Goal: Transaction & Acquisition: Subscribe to service/newsletter

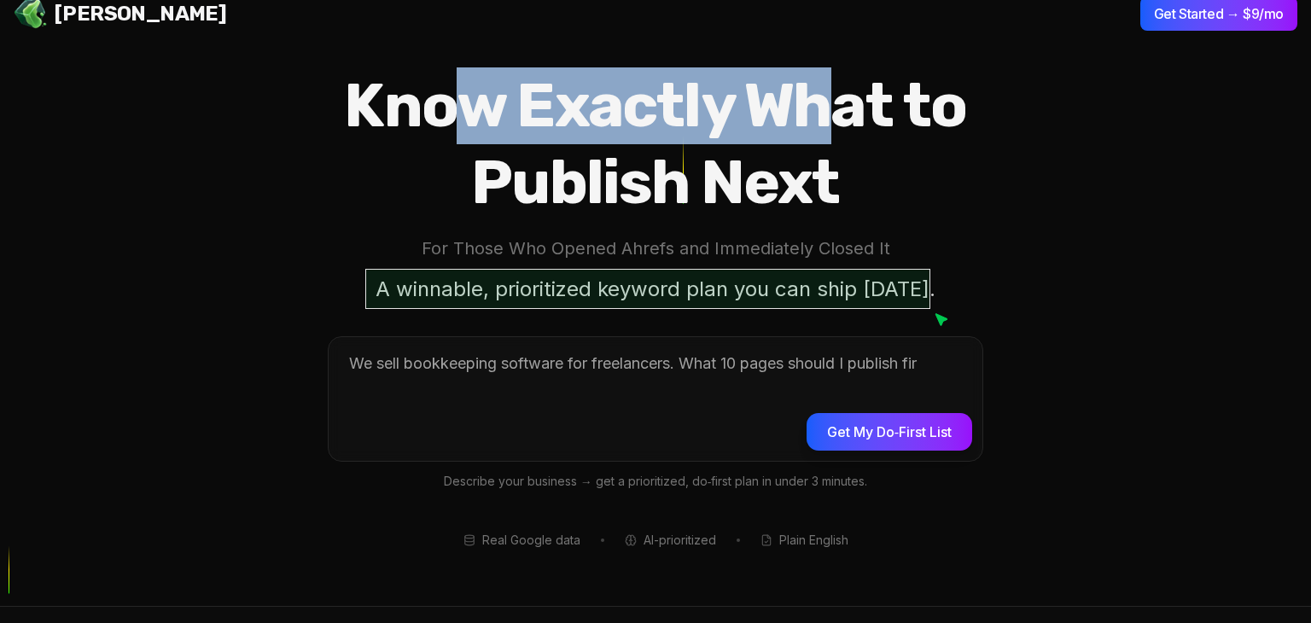
scroll to position [26, 0]
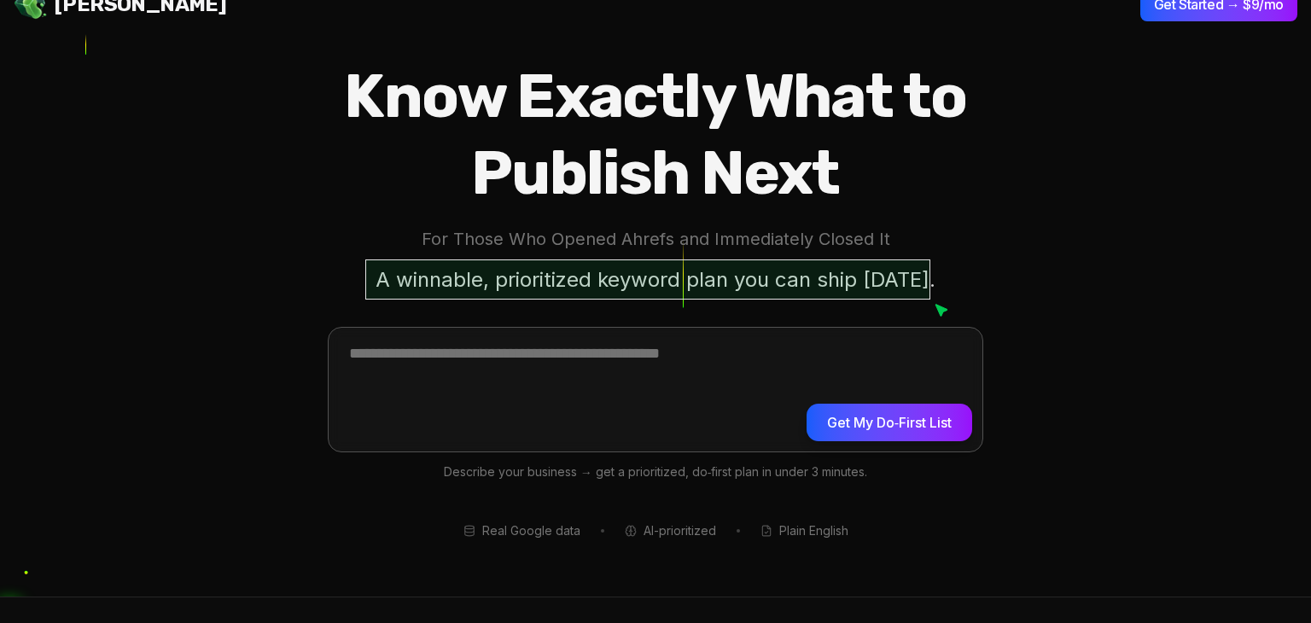
click at [523, 358] on textarea at bounding box center [656, 387] width 654 height 119
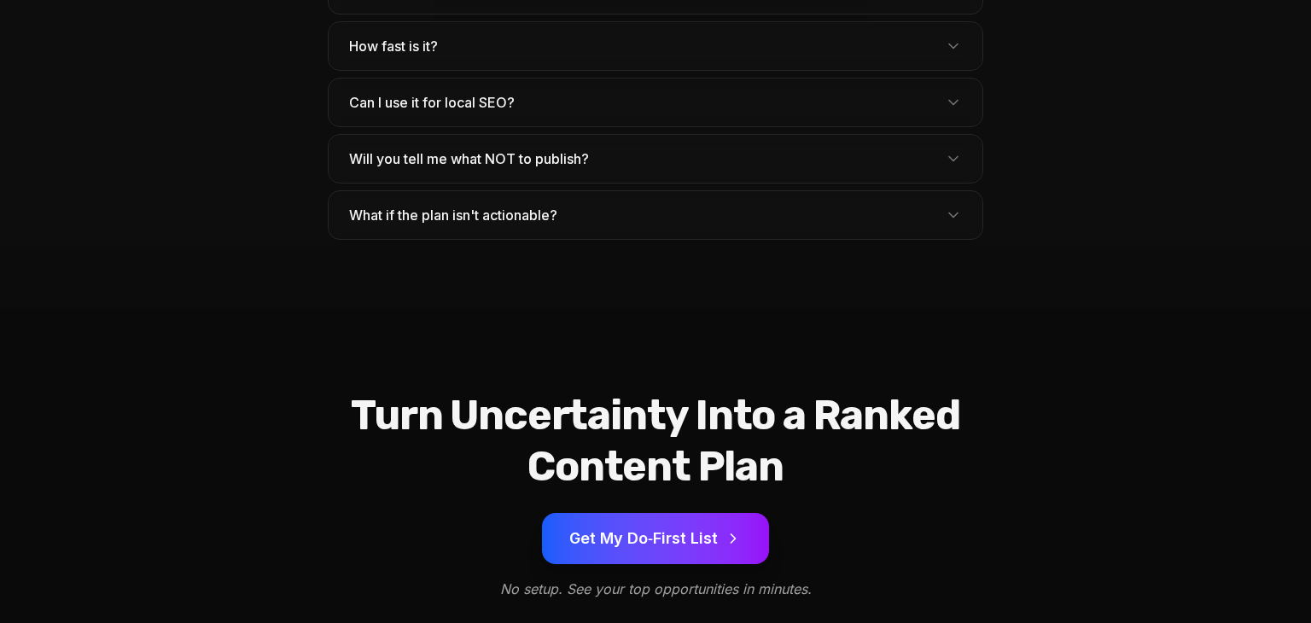
scroll to position [5413, 0]
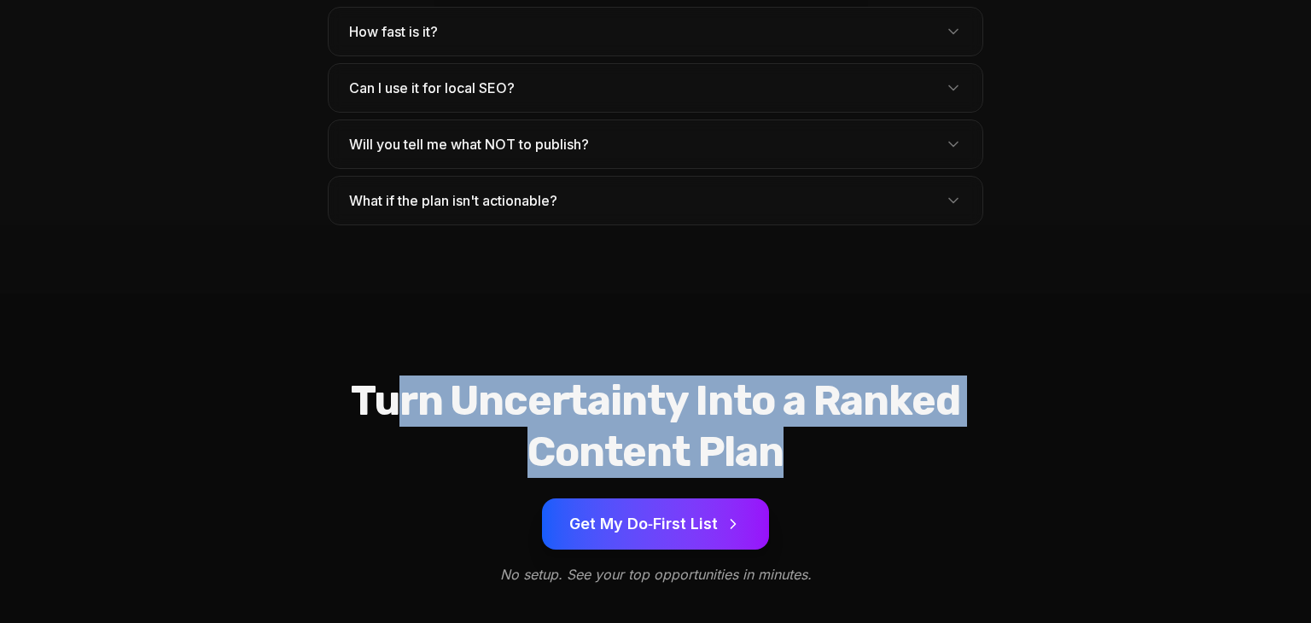
drag, startPoint x: 429, startPoint y: 342, endPoint x: 930, endPoint y: 381, distance: 502.5
click at [936, 399] on h2 "Turn Uncertainty Into a Ranked Content Plan" at bounding box center [655, 427] width 765 height 102
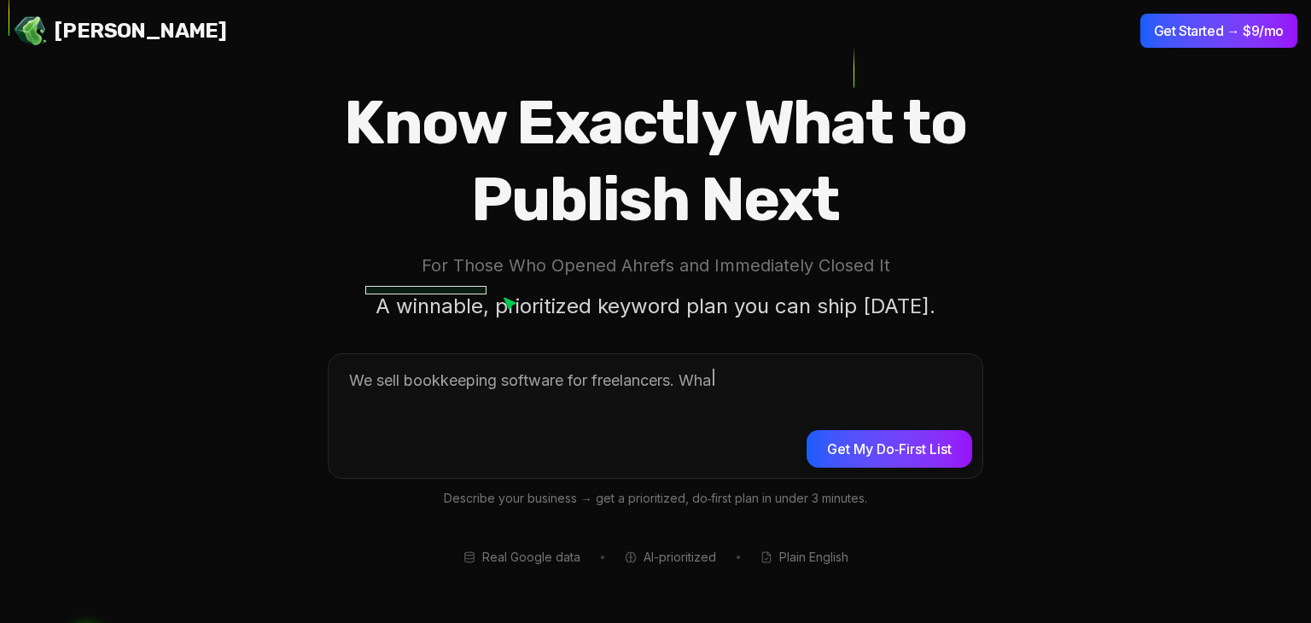
scroll to position [0, 0]
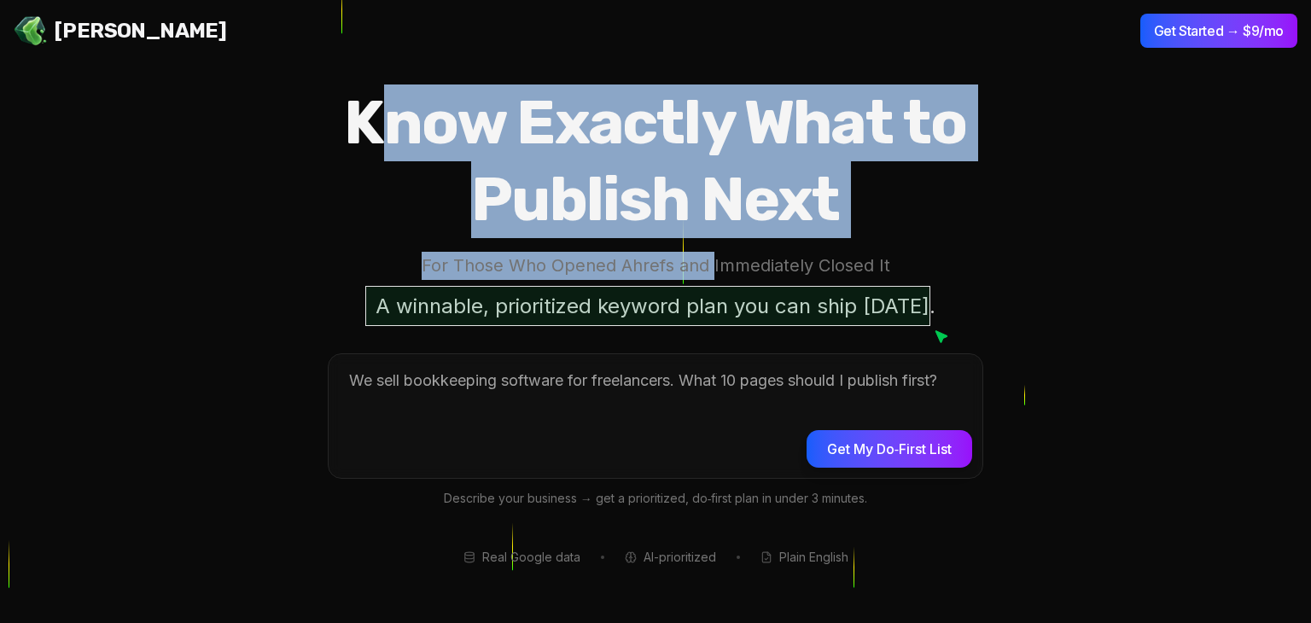
drag, startPoint x: 372, startPoint y: 130, endPoint x: 716, endPoint y: 274, distance: 373.0
click at [716, 274] on div "Know Exactly What to Publish Next For Those Who Opened Ahrefs and Immediately C…" at bounding box center [655, 206] width 765 height 242
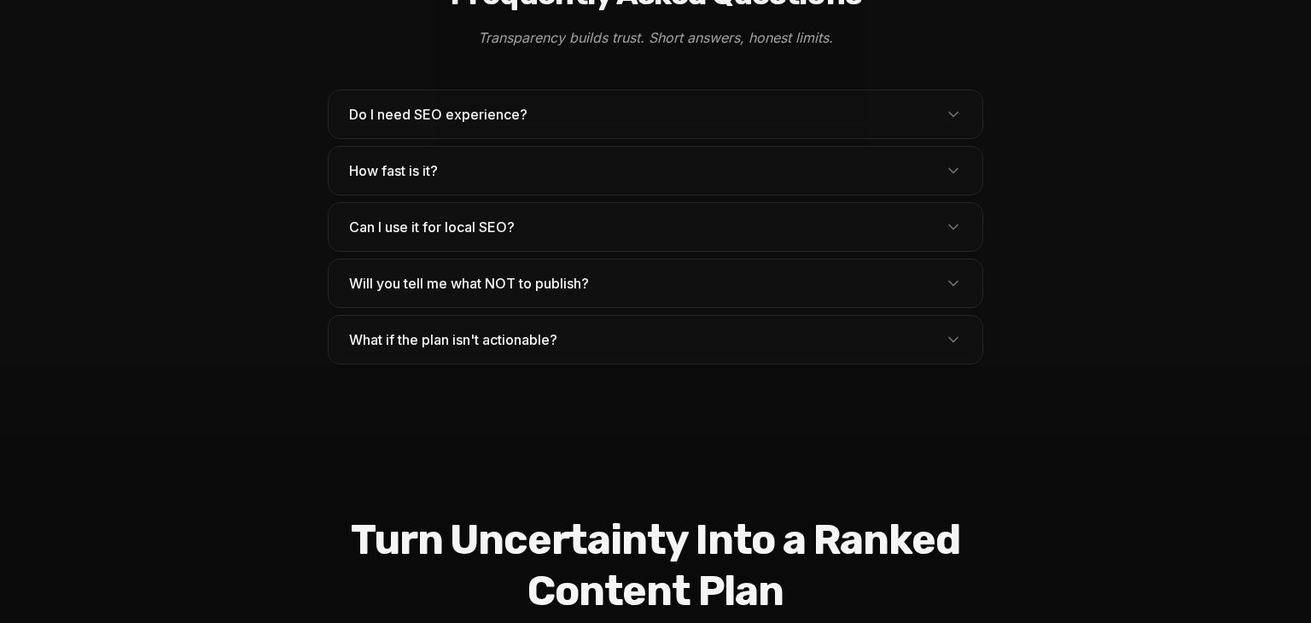
scroll to position [5413, 0]
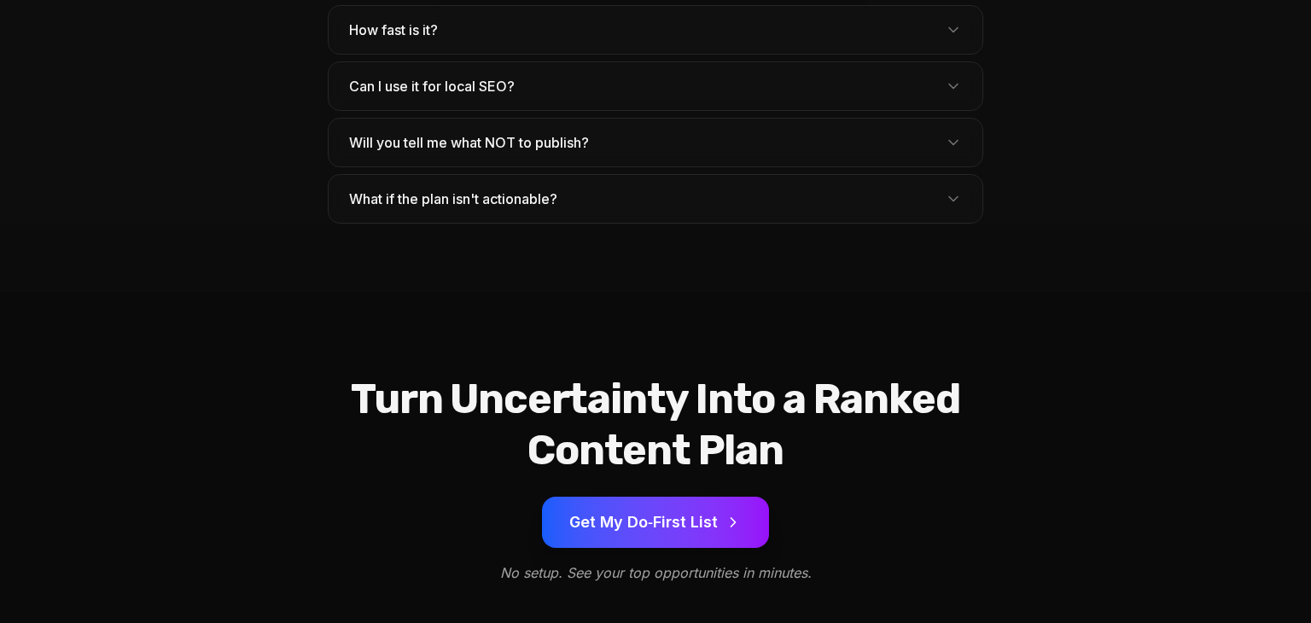
click at [656, 497] on button "Get My Do‑First List" at bounding box center [655, 522] width 227 height 51
click at [682, 497] on button "Get My Do‑First List" at bounding box center [655, 522] width 227 height 51
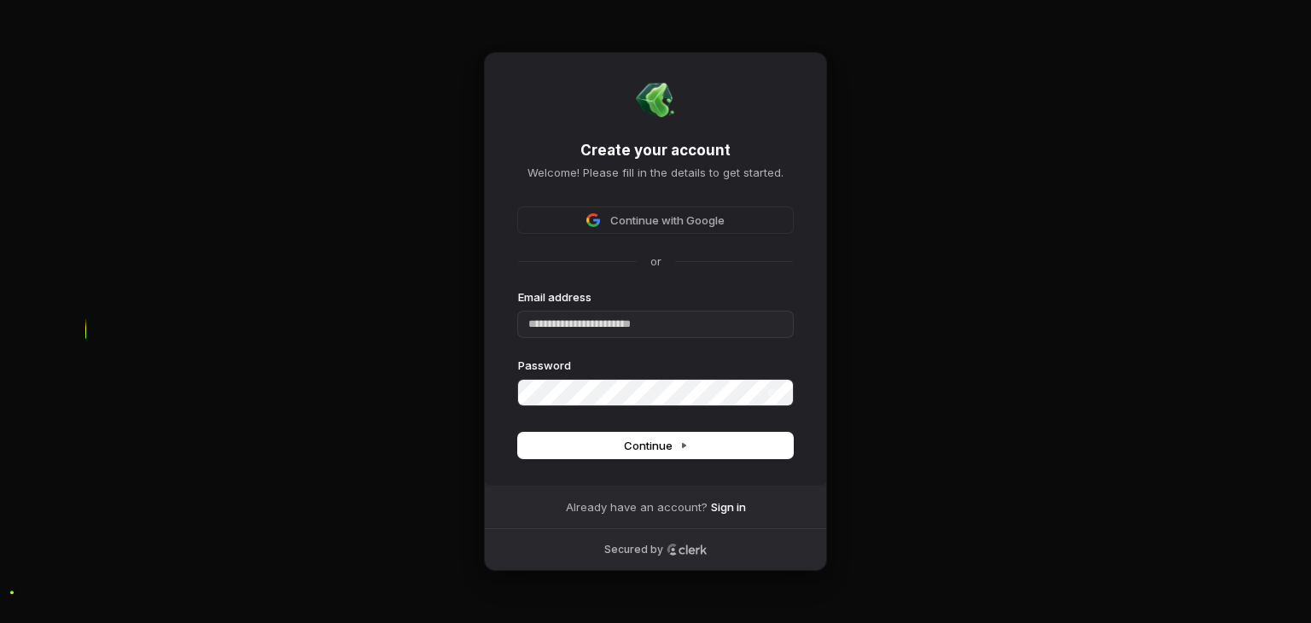
click at [883, 511] on div "Create your account Welcome! Please fill in the details to get started. Continu…" at bounding box center [655, 311] width 1311 height 623
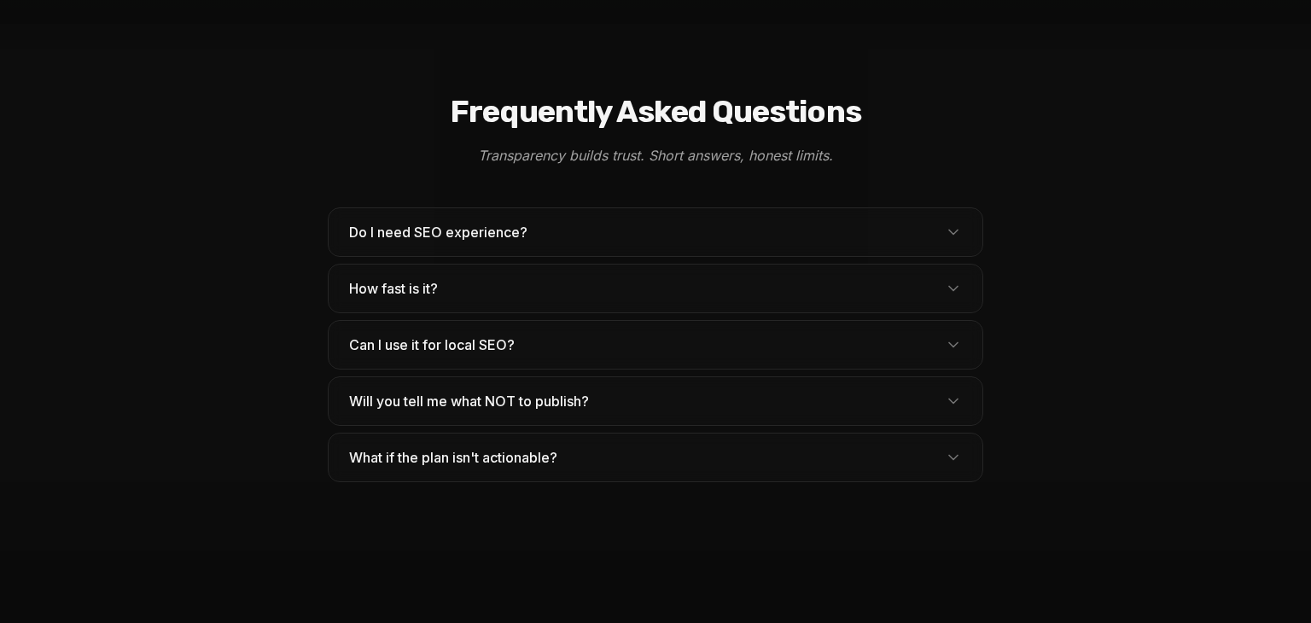
scroll to position [5137, 0]
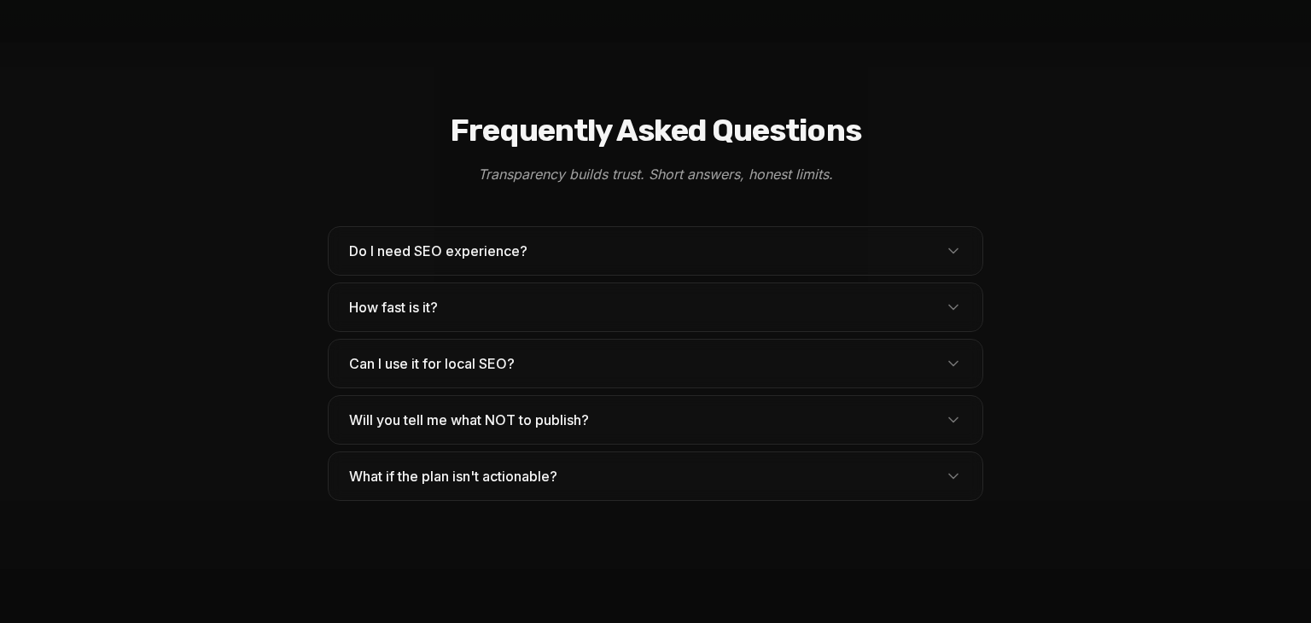
click at [544, 227] on button "Do I need SEO experience?" at bounding box center [656, 251] width 654 height 48
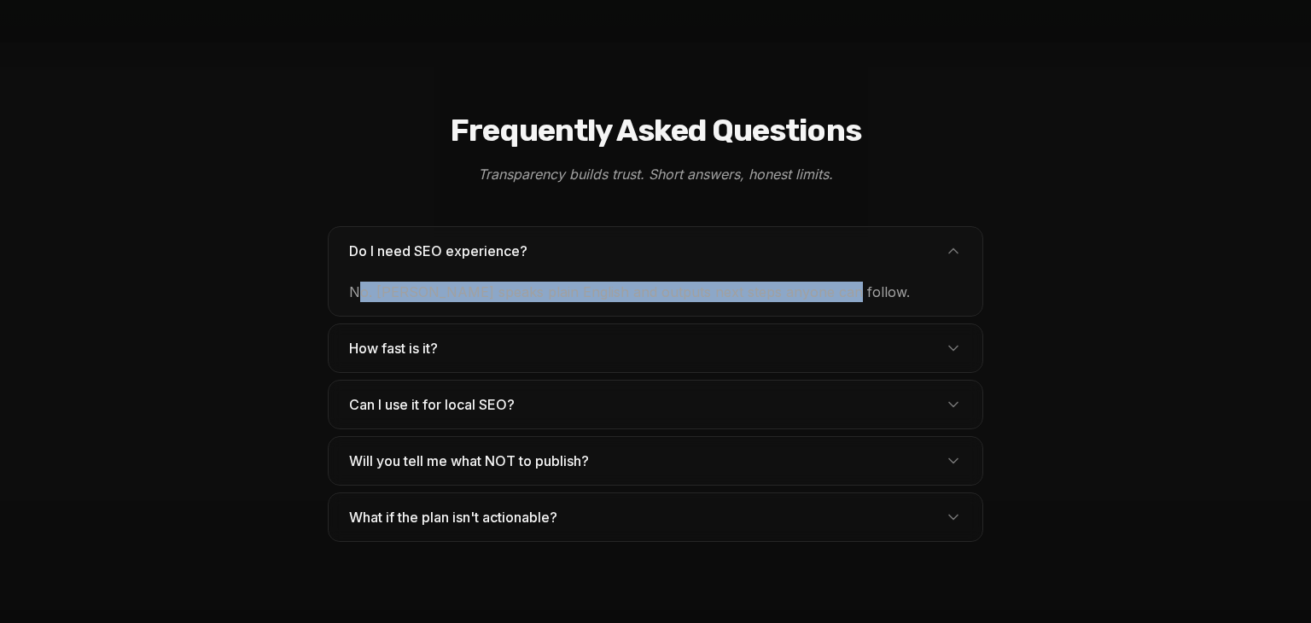
drag, startPoint x: 358, startPoint y: 254, endPoint x: 865, endPoint y: 259, distance: 507.1
click at [865, 275] on div "No. [PERSON_NAME] speaks plain English and outputs next steps anyone can follow." at bounding box center [656, 295] width 654 height 41
click at [561, 324] on button "How fast is it?" at bounding box center [656, 348] width 654 height 48
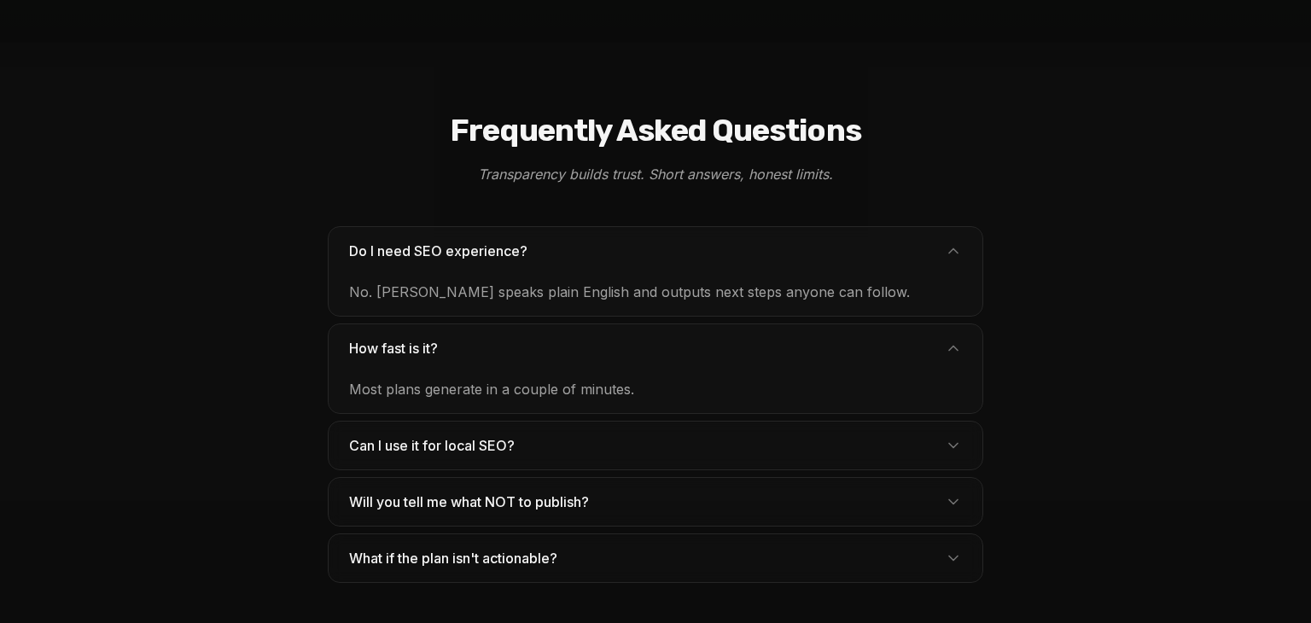
drag, startPoint x: 455, startPoint y: 325, endPoint x: 663, endPoint y: 314, distance: 208.6
click at [663, 324] on div "How fast is it? Most plans generate in a couple of minutes." at bounding box center [656, 369] width 656 height 90
click at [480, 422] on button "Can I use it for local SEO?" at bounding box center [656, 446] width 654 height 48
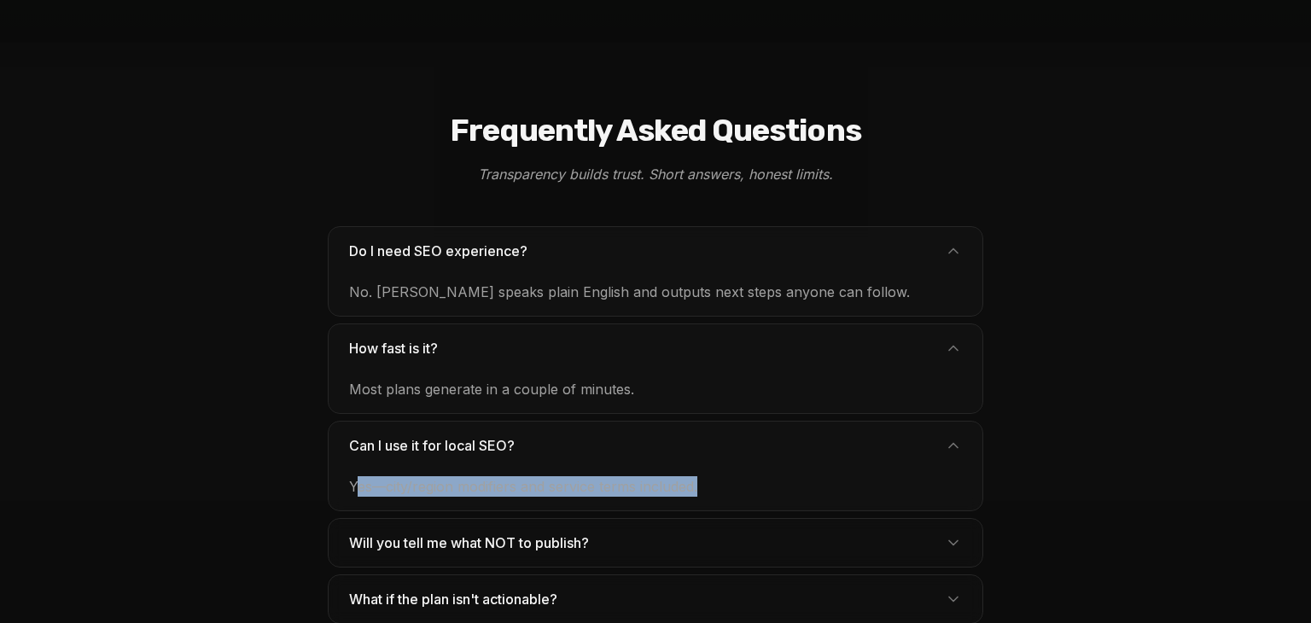
drag, startPoint x: 354, startPoint y: 445, endPoint x: 700, endPoint y: 445, distance: 345.7
click at [700, 469] on div "Yes—city/region modifiers and service terms included." at bounding box center [656, 489] width 654 height 41
click at [481, 533] on span "Will you tell me what NOT to publish?" at bounding box center [476, 543] width 254 height 20
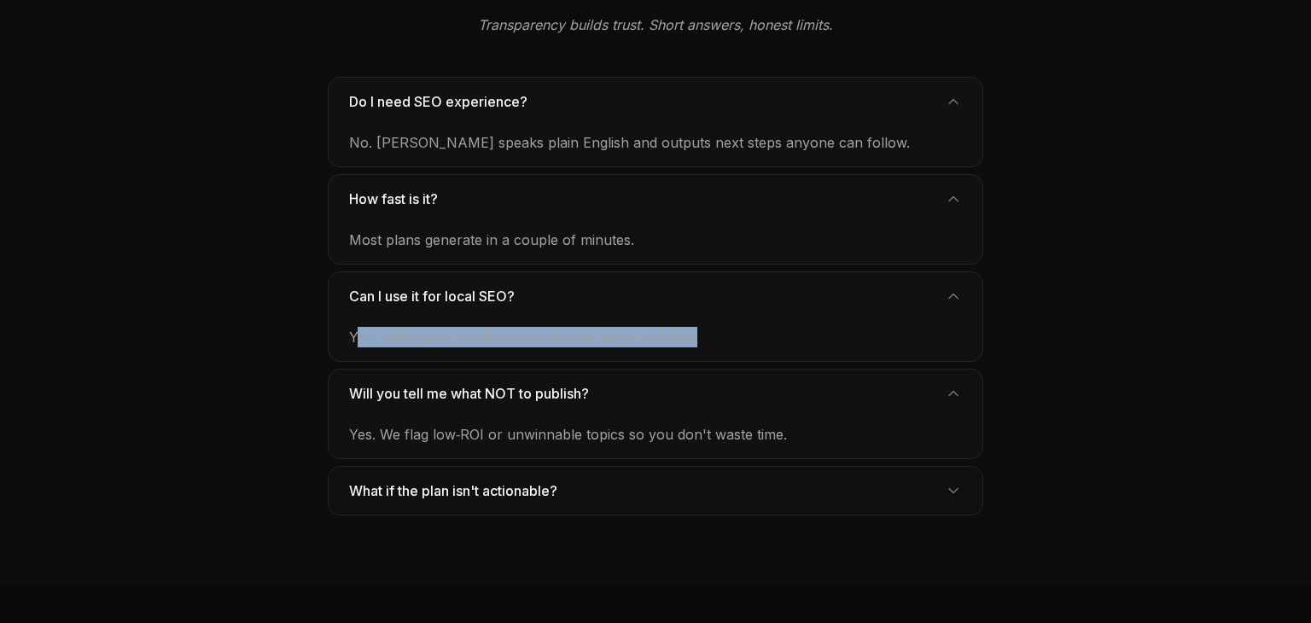
scroll to position [5359, 0]
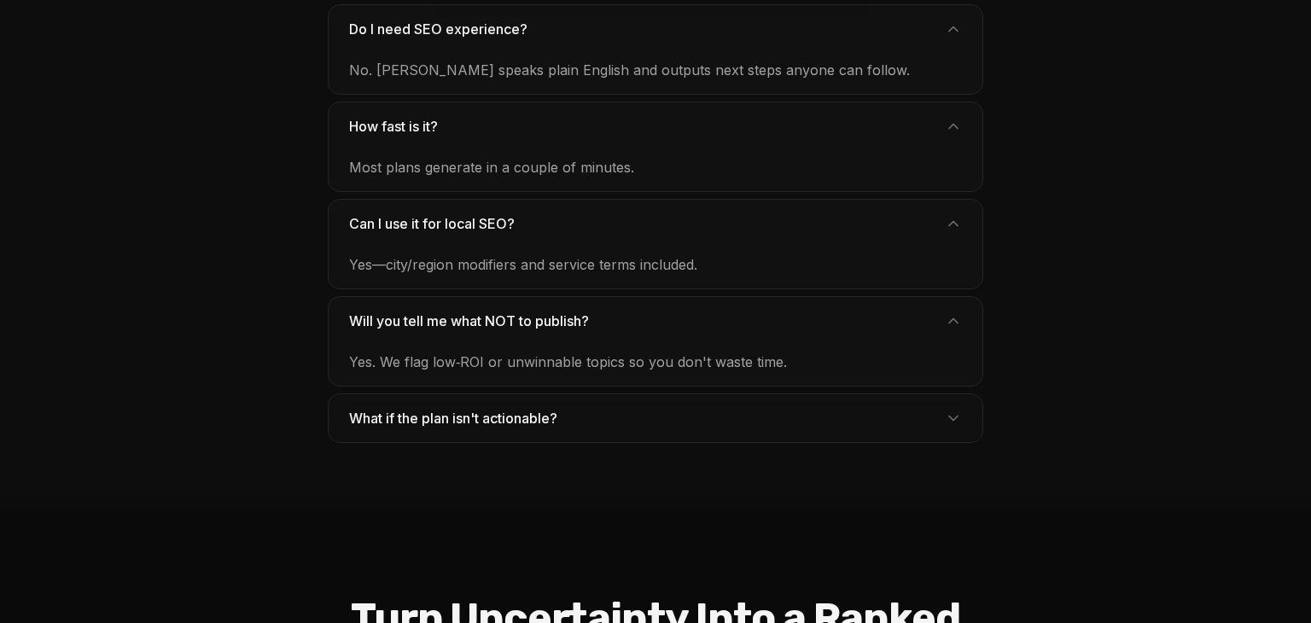
drag, startPoint x: 353, startPoint y: 315, endPoint x: 871, endPoint y: 320, distance: 517.3
click at [871, 345] on div "Yes. We flag low‑ROI or unwinnable topics so you don't waste time." at bounding box center [656, 365] width 654 height 41
click at [575, 394] on button "What if the plan isn't actionable?" at bounding box center [656, 418] width 654 height 48
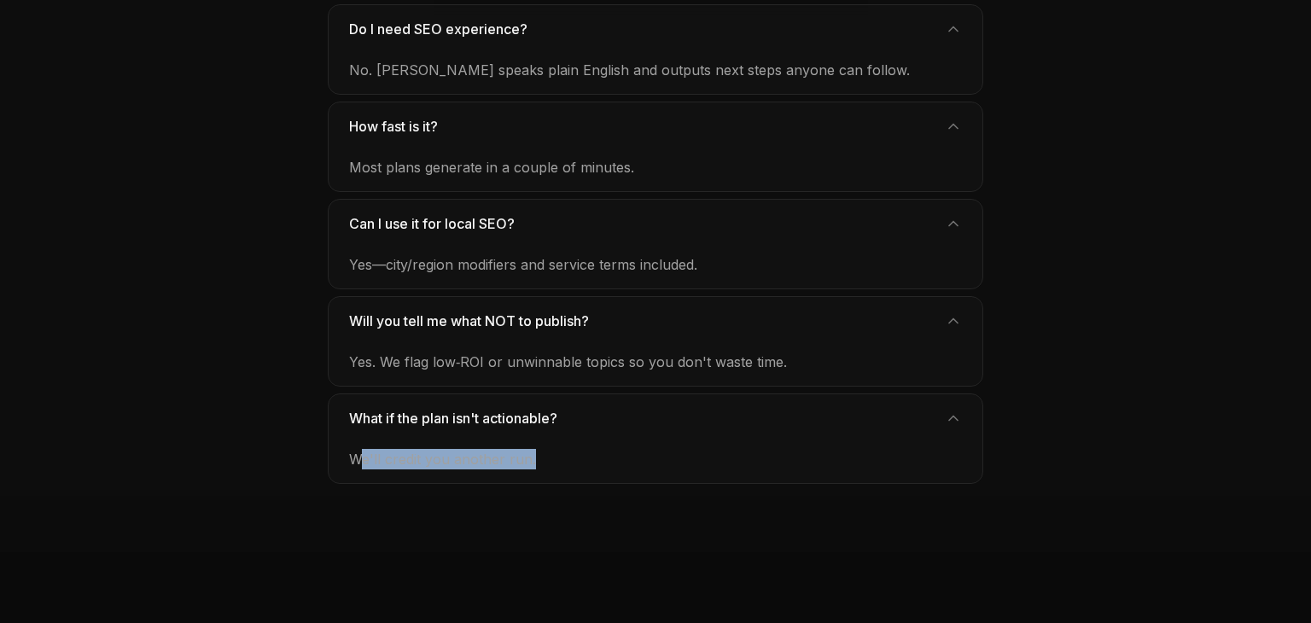
drag, startPoint x: 358, startPoint y: 417, endPoint x: 566, endPoint y: 408, distance: 208.5
click at [566, 442] on div "We'll credit you another run." at bounding box center [656, 462] width 654 height 41
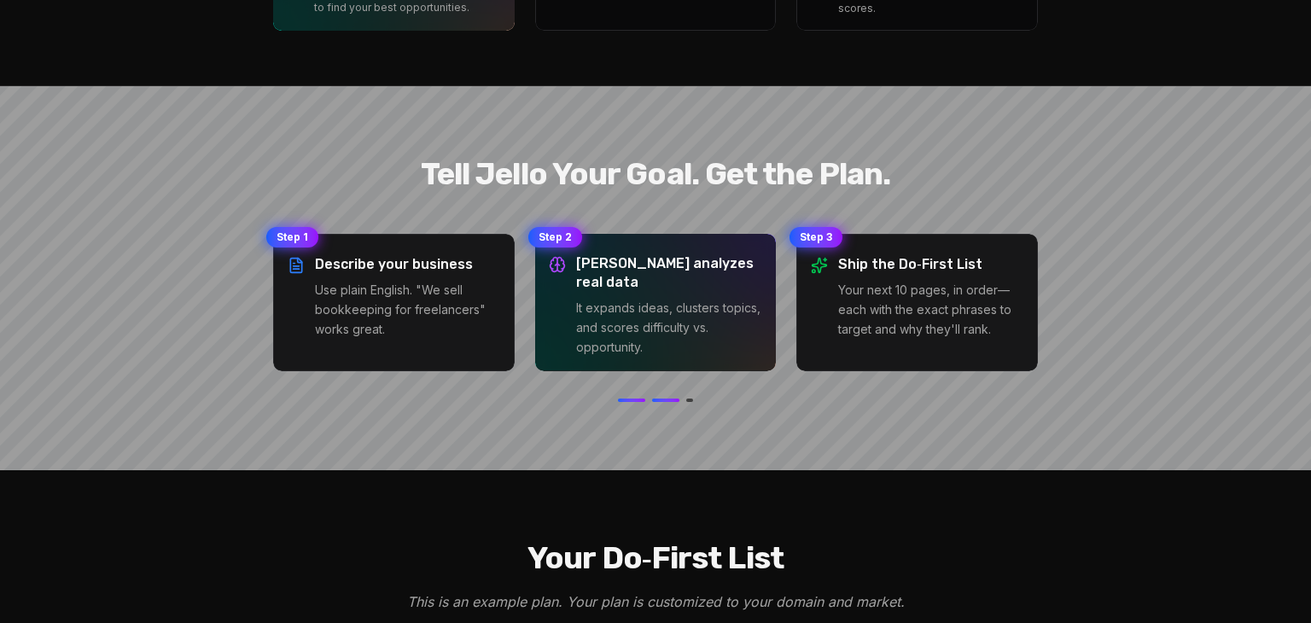
scroll to position [2493, 0]
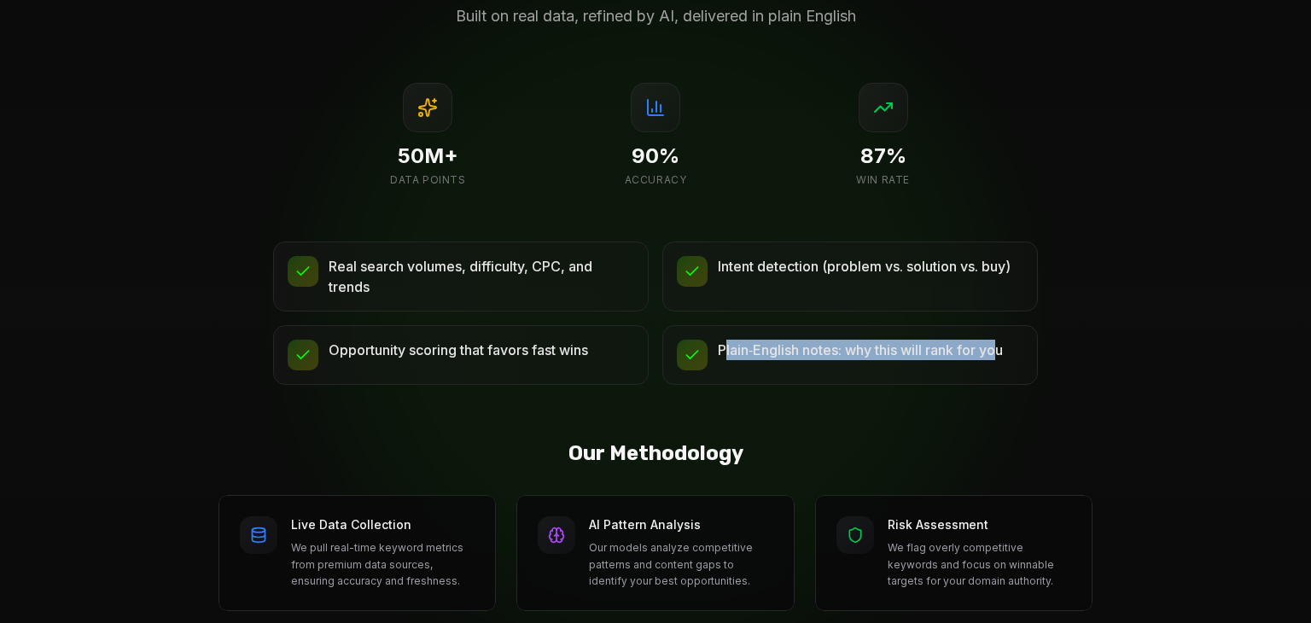
drag, startPoint x: 728, startPoint y: 308, endPoint x: 1017, endPoint y: 132, distance: 338.6
click at [1008, 284] on div "Real search volumes, difficulty, CPC, and trends Intent detection (problem vs. …" at bounding box center [655, 313] width 765 height 143
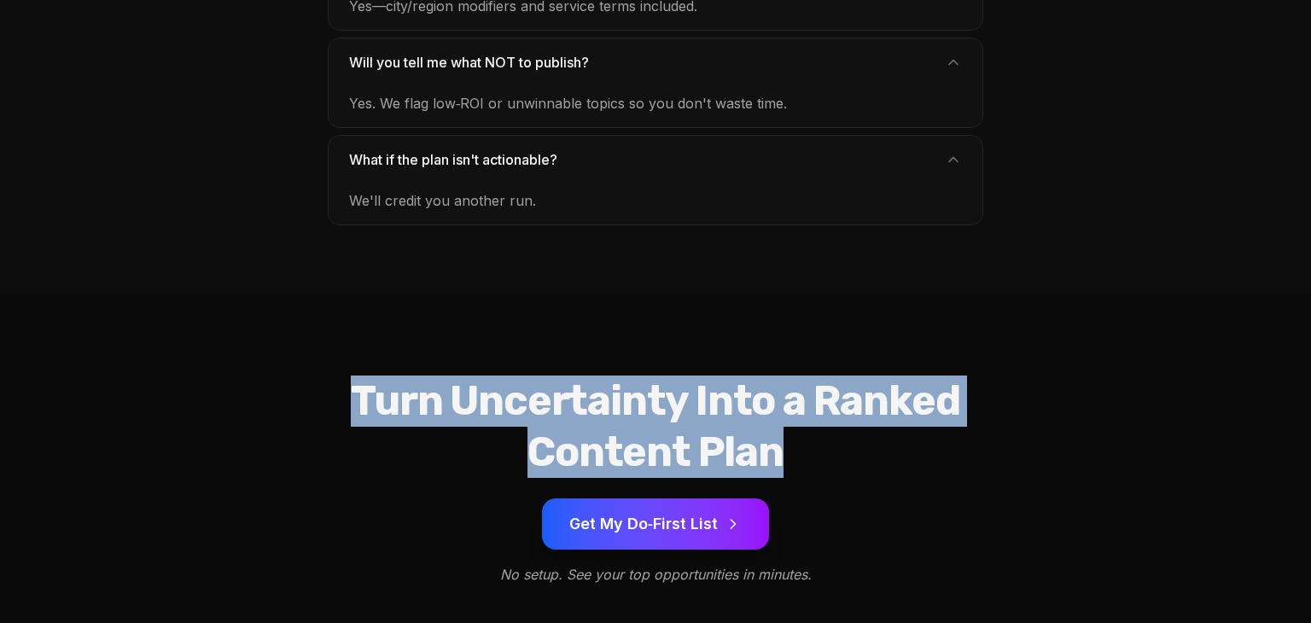
drag, startPoint x: 322, startPoint y: 356, endPoint x: 956, endPoint y: 370, distance: 634.4
click at [964, 385] on h2 "Turn Uncertainty Into a Ranked Content Plan" at bounding box center [655, 427] width 765 height 102
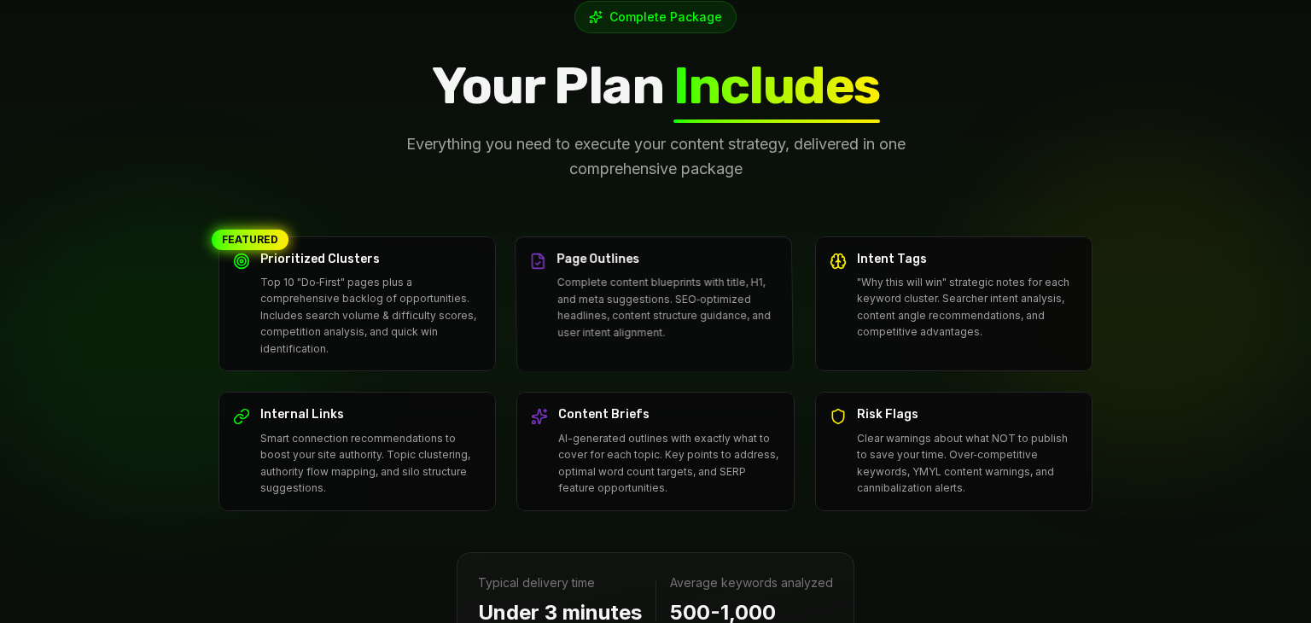
scroll to position [4430, 0]
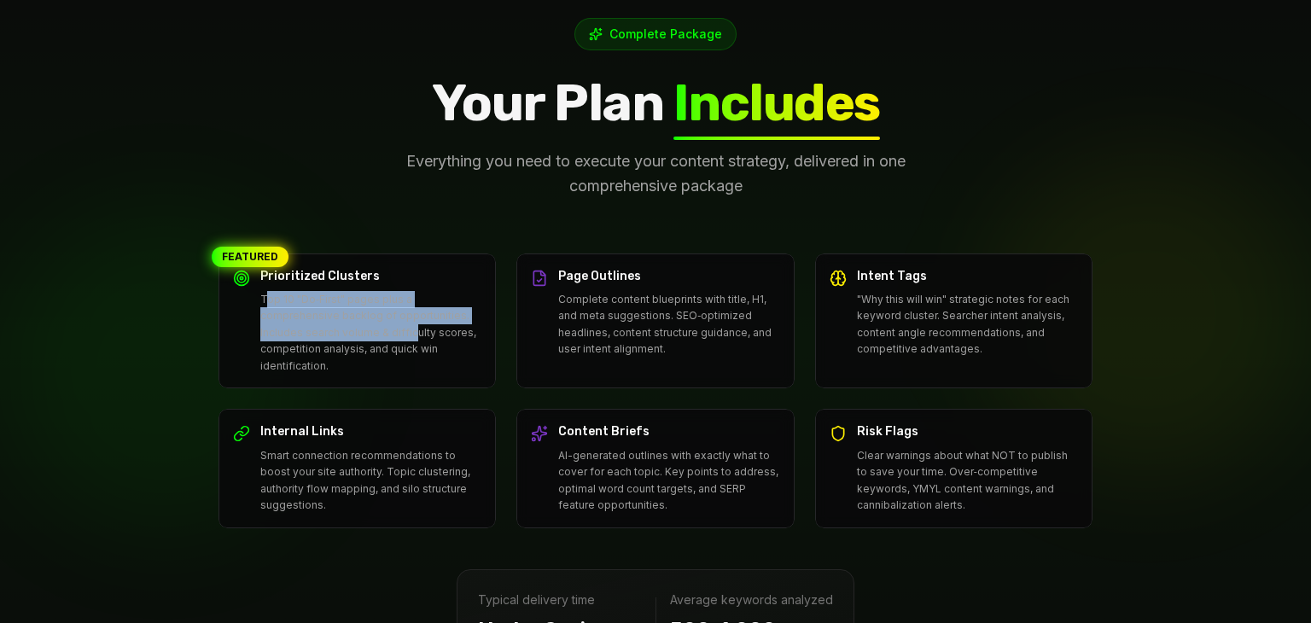
drag, startPoint x: 265, startPoint y: 260, endPoint x: 411, endPoint y: 296, distance: 149.5
click at [411, 296] on p "Top 10 "Do‑First" pages plus a comprehensive backlog of opportunities. Includes…" at bounding box center [370, 333] width 221 height 84
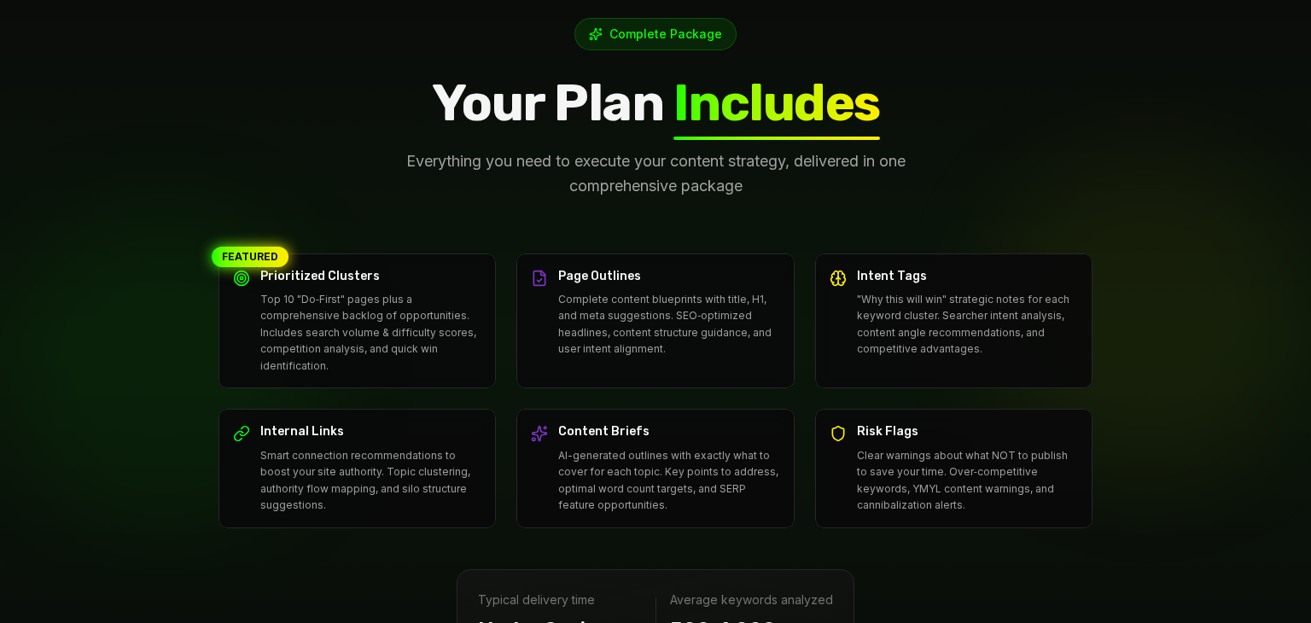
click at [315, 315] on p "Top 10 "Do‑First" pages plus a comprehensive backlog of opportunities. Includes…" at bounding box center [370, 333] width 221 height 84
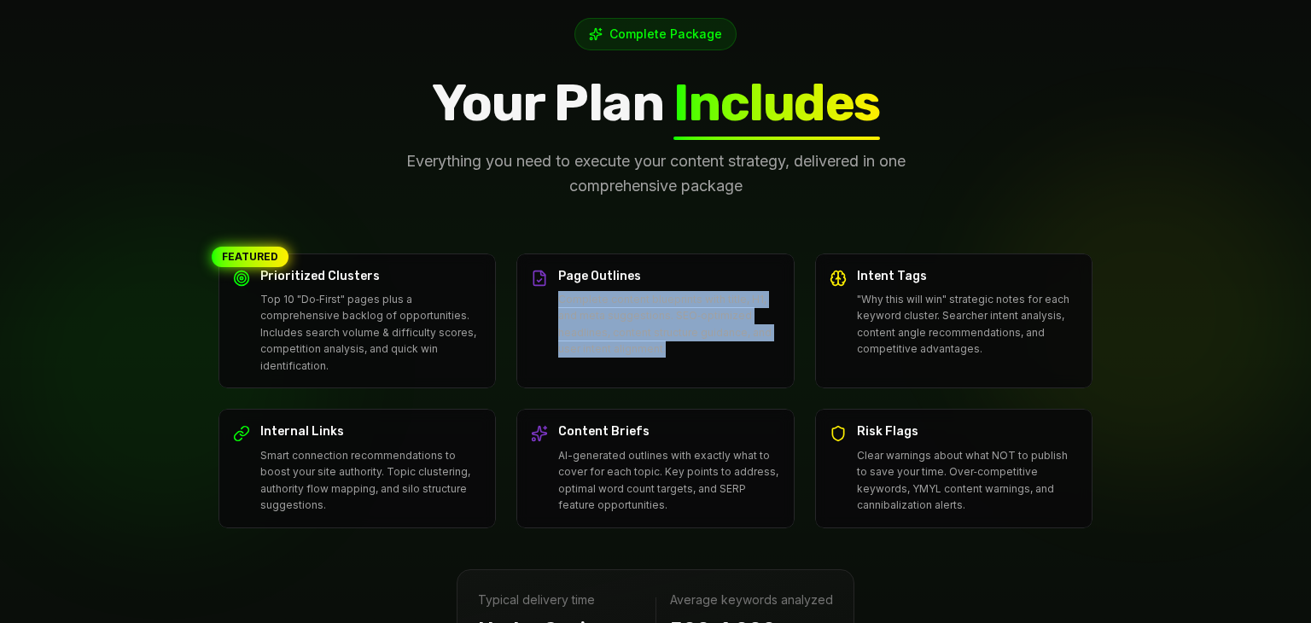
drag, startPoint x: 561, startPoint y: 257, endPoint x: 729, endPoint y: 278, distance: 169.5
click at [706, 293] on p "Complete content blueprints with title, H1, and meta suggestions. SEO‑optimized…" at bounding box center [668, 324] width 221 height 67
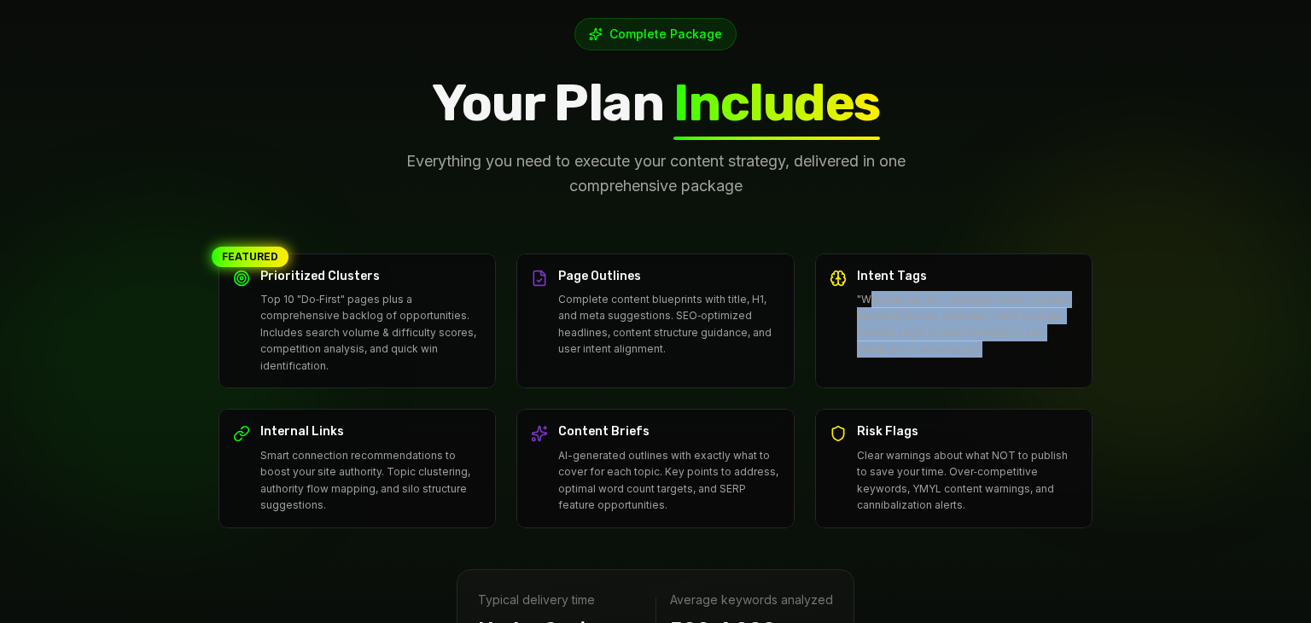
drag, startPoint x: 866, startPoint y: 262, endPoint x: 978, endPoint y: 311, distance: 121.9
click at [978, 311] on p ""Why this will win" strategic notes for each keyword cluster. Searcher intent a…" at bounding box center [967, 324] width 221 height 67
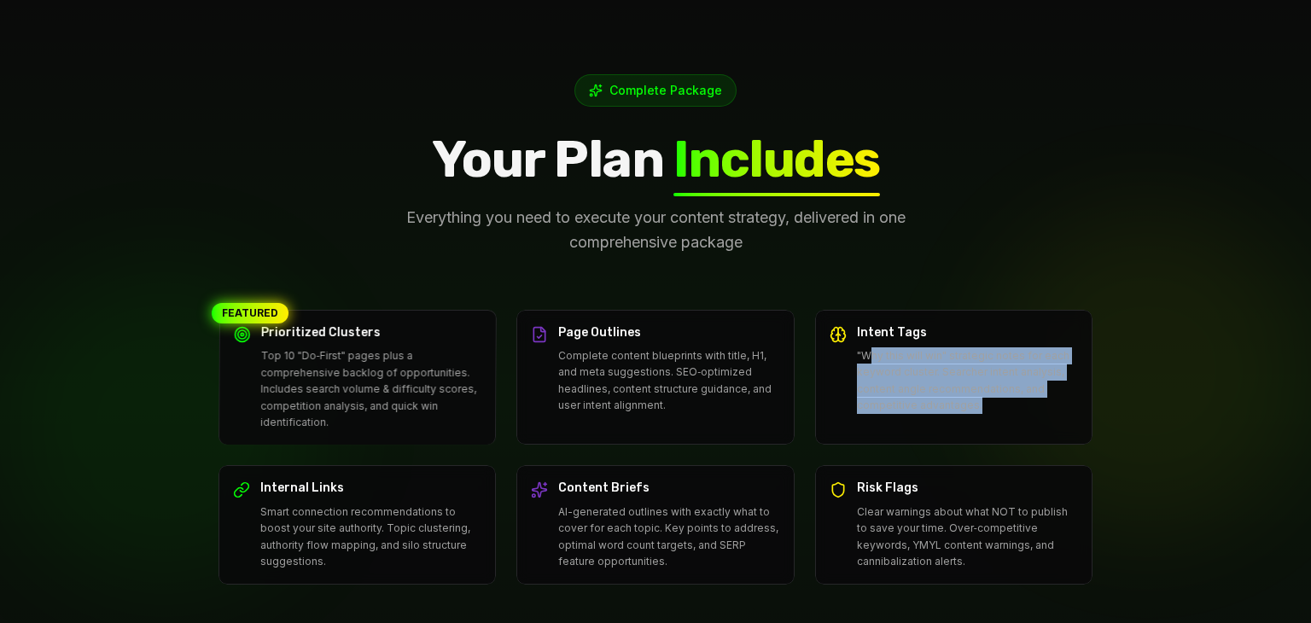
scroll to position [4388, 0]
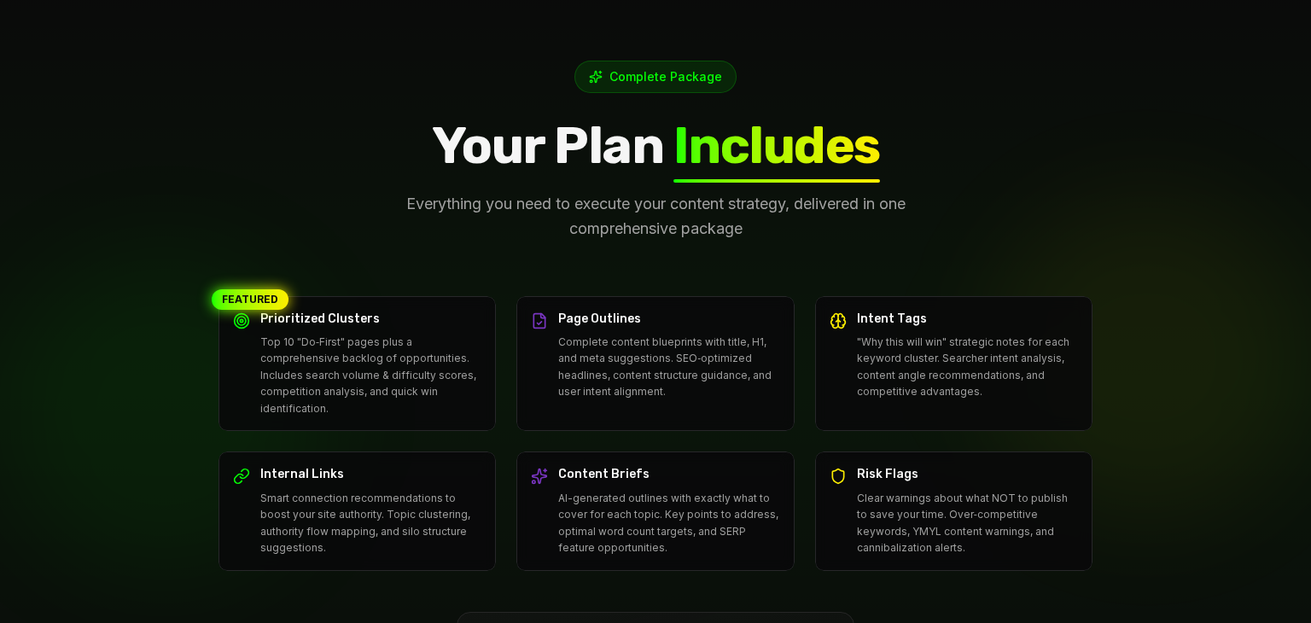
click at [236, 289] on div "FEATURED" at bounding box center [250, 299] width 77 height 20
click at [287, 334] on p "Top 10 "Do‑First" pages plus a comprehensive backlog of opportunities. Includes…" at bounding box center [373, 376] width 224 height 84
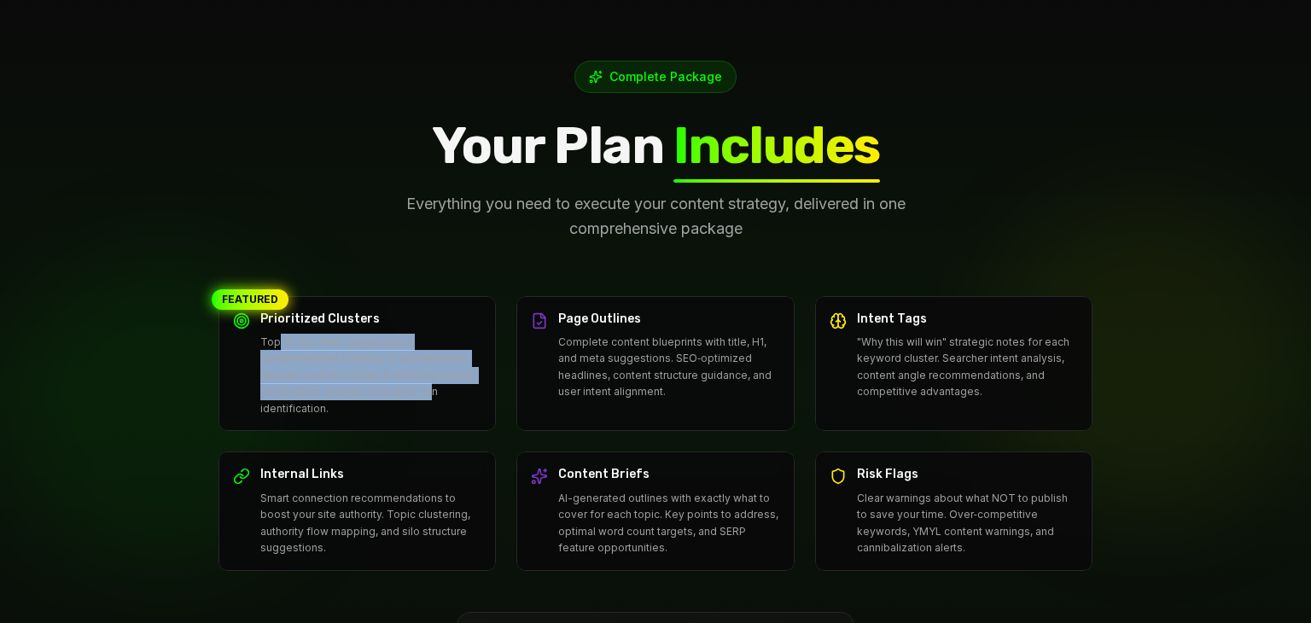
drag, startPoint x: 279, startPoint y: 304, endPoint x: 426, endPoint y: 349, distance: 153.6
click at [426, 349] on p "Top 10 "Do‑First" pages plus a comprehensive backlog of opportunities. Includes…" at bounding box center [370, 376] width 221 height 84
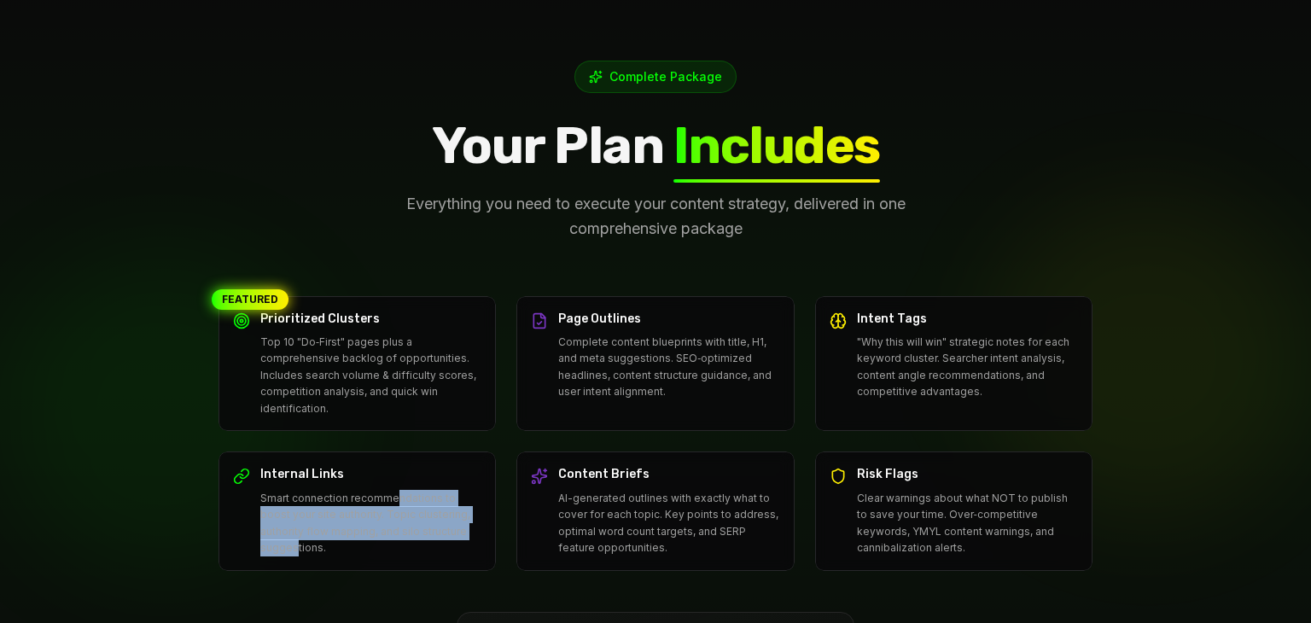
drag, startPoint x: 392, startPoint y: 458, endPoint x: 545, endPoint y: 429, distance: 156.4
click at [453, 496] on p "Smart connection recommendations to boost your site authority. Topic clustering…" at bounding box center [370, 523] width 221 height 67
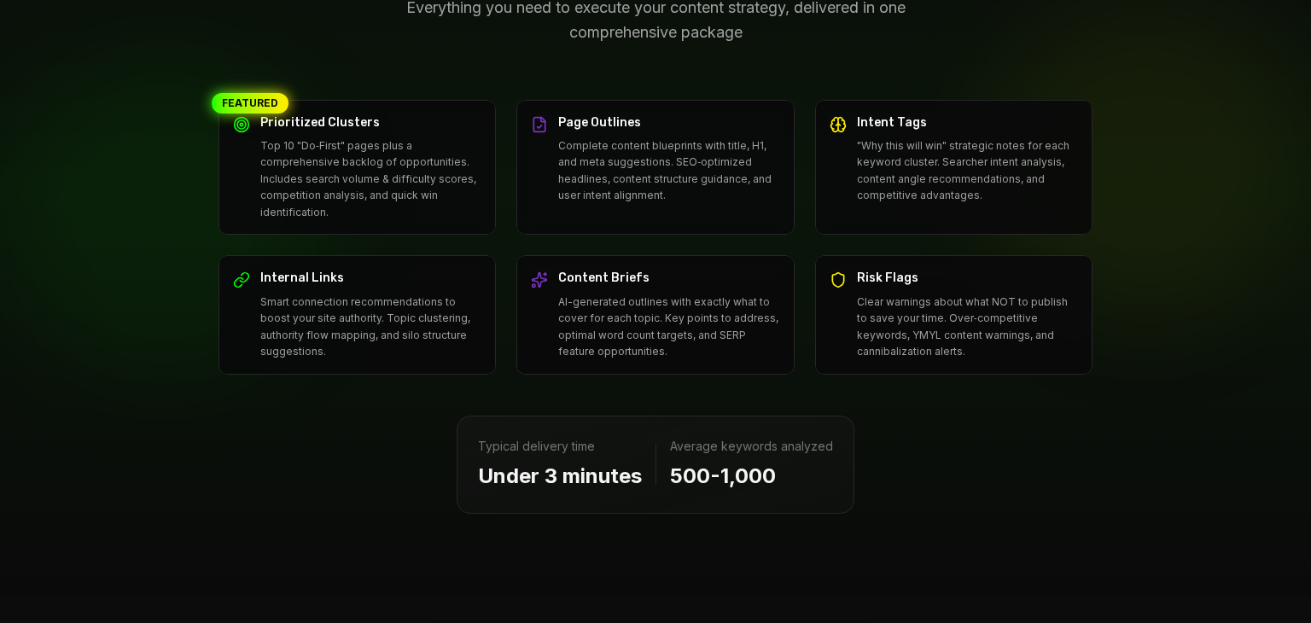
scroll to position [4562, 0]
